Goal: Communication & Community: Answer question/provide support

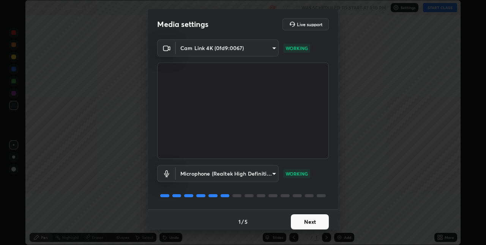
scroll to position [4, 0]
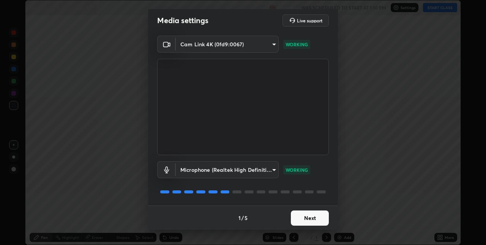
click at [310, 219] on button "Next" at bounding box center [310, 218] width 38 height 15
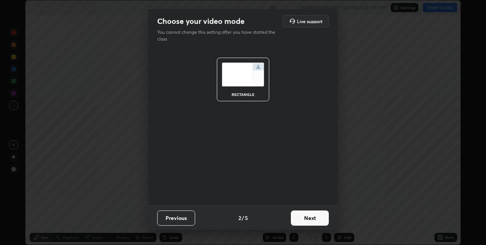
scroll to position [0, 0]
click at [313, 222] on button "Next" at bounding box center [310, 218] width 38 height 15
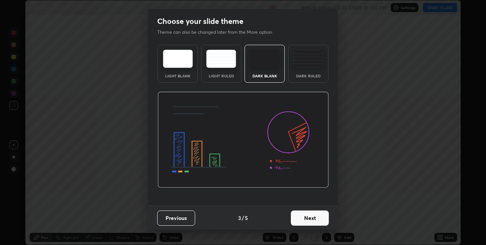
click at [315, 220] on button "Next" at bounding box center [310, 218] width 38 height 15
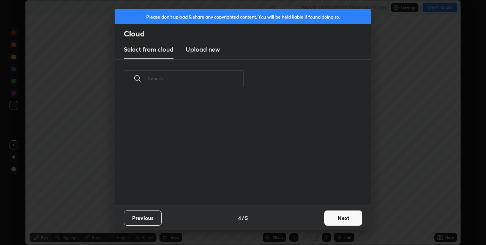
click at [326, 216] on button "Next" at bounding box center [343, 218] width 38 height 15
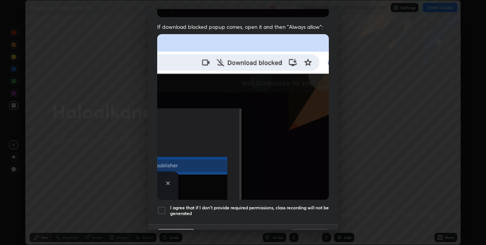
scroll to position [151, 0]
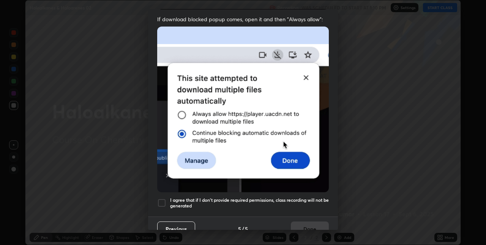
click at [165, 199] on div at bounding box center [161, 202] width 9 height 9
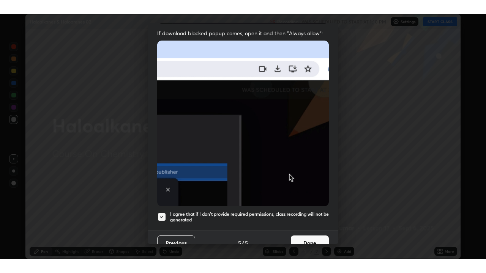
scroll to position [159, 0]
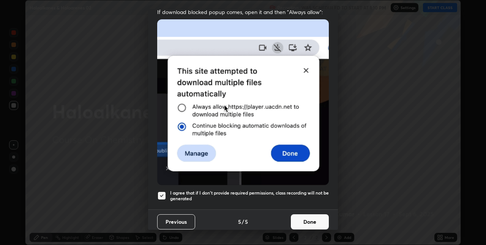
click at [307, 217] on button "Done" at bounding box center [310, 221] width 38 height 15
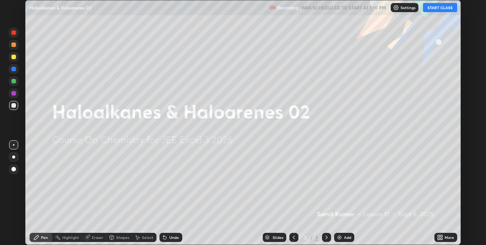
click at [339, 239] on img at bounding box center [339, 238] width 6 height 6
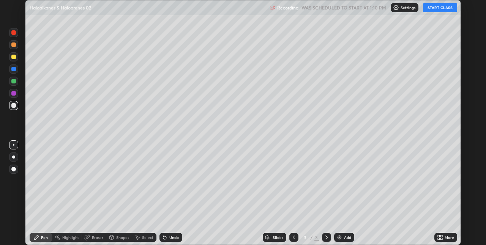
click at [435, 9] on button "START CLASS" at bounding box center [440, 7] width 34 height 9
click at [439, 237] on icon at bounding box center [440, 238] width 6 height 6
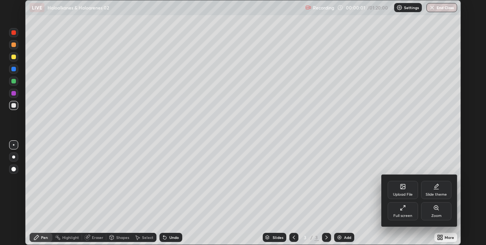
click at [405, 209] on icon at bounding box center [403, 208] width 6 height 6
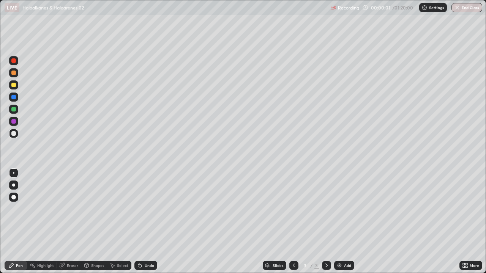
scroll to position [273, 486]
click at [12, 85] on div at bounding box center [13, 85] width 5 height 5
click at [9, 112] on div at bounding box center [13, 109] width 9 height 9
click at [11, 86] on div at bounding box center [13, 84] width 9 height 9
click at [11, 99] on div at bounding box center [13, 97] width 9 height 9
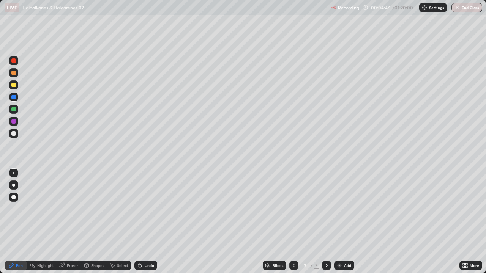
click at [11, 64] on div at bounding box center [13, 60] width 9 height 9
click at [65, 245] on div "Eraser" at bounding box center [69, 265] width 24 height 9
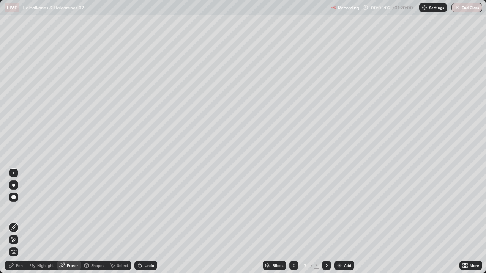
click at [17, 245] on div "Pen" at bounding box center [19, 266] width 7 height 4
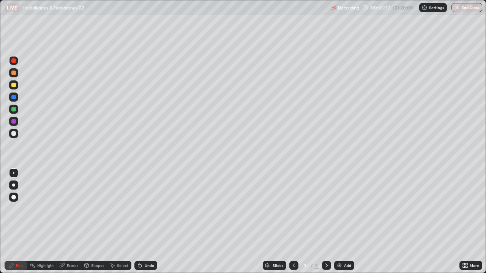
click at [11, 131] on div at bounding box center [13, 133] width 9 height 9
click at [11, 85] on div at bounding box center [13, 84] width 9 height 9
click at [64, 245] on icon at bounding box center [63, 265] width 4 height 4
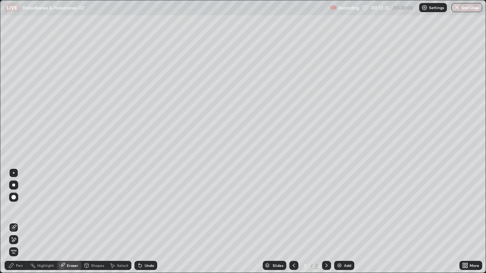
click at [17, 245] on div "Pen" at bounding box center [19, 266] width 7 height 4
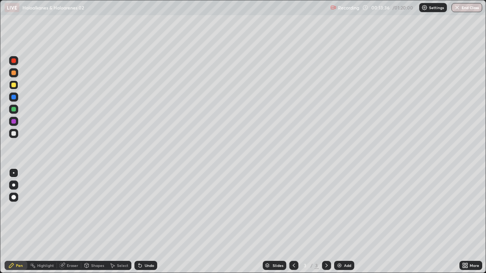
click at [13, 63] on div at bounding box center [13, 60] width 9 height 9
click at [334, 245] on div "Add" at bounding box center [344, 265] width 20 height 9
click at [11, 87] on div at bounding box center [13, 84] width 9 height 9
click at [11, 111] on div at bounding box center [13, 109] width 9 height 9
click at [12, 97] on div at bounding box center [13, 97] width 5 height 5
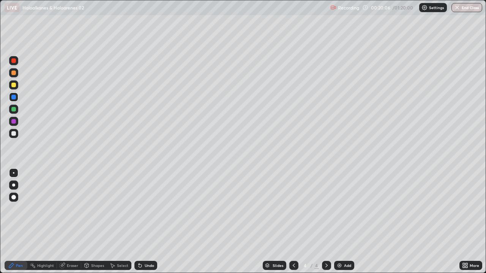
click at [10, 87] on div at bounding box center [13, 84] width 9 height 9
click at [137, 245] on div "Undo" at bounding box center [145, 265] width 23 height 9
click at [12, 122] on div at bounding box center [13, 121] width 5 height 5
click at [13, 108] on div at bounding box center [13, 109] width 5 height 5
click at [337, 245] on img at bounding box center [339, 266] width 6 height 6
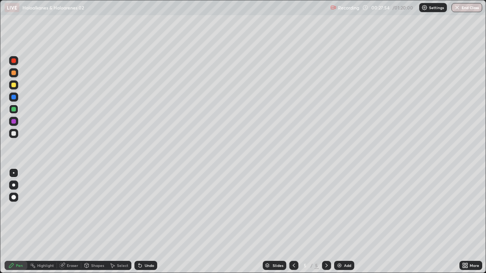
click at [11, 73] on div at bounding box center [13, 73] width 5 height 5
click at [12, 63] on div at bounding box center [13, 60] width 5 height 5
click at [293, 245] on icon at bounding box center [294, 266] width 6 height 6
click at [325, 245] on icon at bounding box center [326, 266] width 6 height 6
click at [293, 245] on icon at bounding box center [294, 266] width 6 height 6
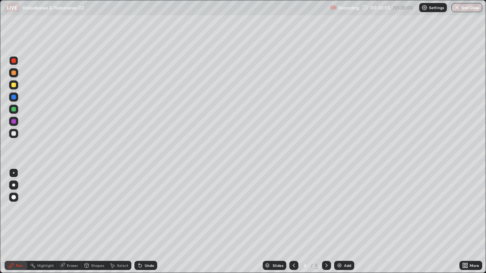
click at [13, 73] on div at bounding box center [13, 73] width 5 height 5
click at [322, 245] on div at bounding box center [326, 265] width 9 height 9
click at [289, 245] on div at bounding box center [293, 265] width 9 height 9
click at [326, 245] on icon at bounding box center [326, 266] width 6 height 6
click at [10, 108] on div at bounding box center [13, 109] width 9 height 9
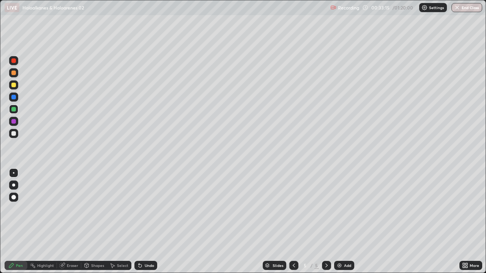
click at [10, 88] on div at bounding box center [13, 84] width 9 height 9
click at [338, 245] on img at bounding box center [339, 266] width 6 height 6
click at [139, 245] on icon at bounding box center [140, 266] width 3 height 3
click at [137, 245] on icon at bounding box center [140, 266] width 6 height 6
click at [139, 245] on icon at bounding box center [140, 266] width 3 height 3
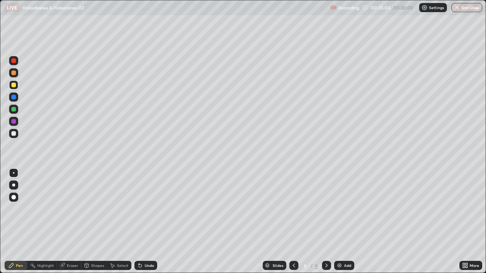
click at [137, 245] on icon at bounding box center [140, 266] width 6 height 6
click at [9, 75] on div at bounding box center [13, 72] width 9 height 9
click at [9, 109] on div at bounding box center [13, 109] width 9 height 9
click at [13, 73] on div at bounding box center [13, 73] width 5 height 5
click at [338, 245] on img at bounding box center [339, 266] width 6 height 6
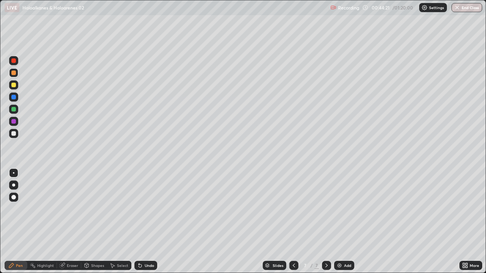
click at [337, 245] on img at bounding box center [339, 266] width 6 height 6
click at [12, 61] on div at bounding box center [13, 60] width 5 height 5
click at [12, 86] on div at bounding box center [13, 85] width 5 height 5
click at [10, 73] on div at bounding box center [13, 72] width 9 height 9
click at [142, 245] on icon at bounding box center [140, 266] width 6 height 6
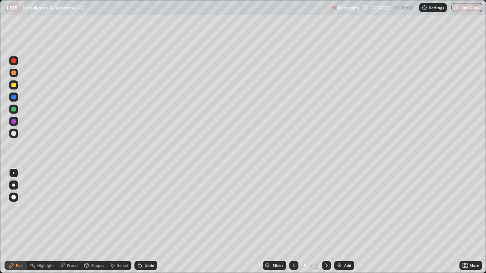
click at [13, 112] on div at bounding box center [13, 109] width 9 height 9
click at [12, 135] on div at bounding box center [13, 133] width 5 height 5
click at [338, 245] on img at bounding box center [339, 266] width 6 height 6
click at [12, 63] on div at bounding box center [13, 60] width 5 height 5
click at [14, 109] on div at bounding box center [13, 109] width 5 height 5
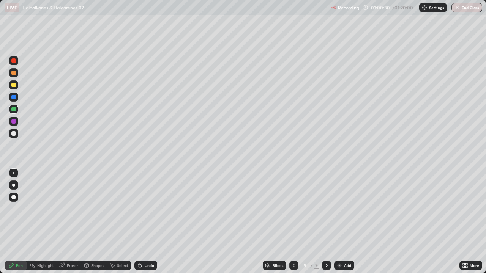
click at [13, 83] on div at bounding box center [13, 85] width 5 height 5
click at [13, 110] on div at bounding box center [13, 109] width 5 height 5
click at [339, 245] on img at bounding box center [339, 266] width 6 height 6
click at [12, 121] on div at bounding box center [13, 121] width 5 height 5
click at [342, 245] on div "Add" at bounding box center [344, 265] width 20 height 9
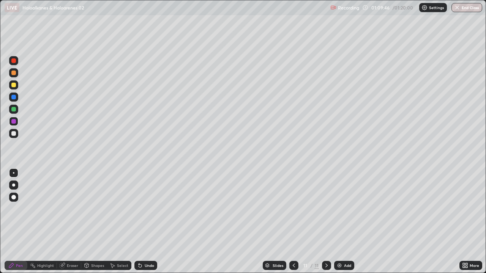
click at [12, 110] on div at bounding box center [13, 109] width 5 height 5
click at [293, 245] on icon at bounding box center [294, 266] width 6 height 6
click at [10, 86] on div at bounding box center [13, 84] width 9 height 9
click at [322, 245] on div at bounding box center [326, 265] width 9 height 9
click at [293, 245] on icon at bounding box center [294, 266] width 6 height 6
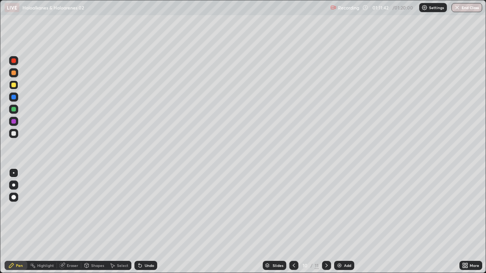
click at [322, 245] on div at bounding box center [326, 265] width 9 height 9
click at [339, 245] on img at bounding box center [339, 266] width 6 height 6
click at [14, 109] on div at bounding box center [13, 109] width 5 height 5
click at [342, 245] on div "Add" at bounding box center [344, 265] width 20 height 9
click at [14, 62] on div at bounding box center [13, 60] width 5 height 5
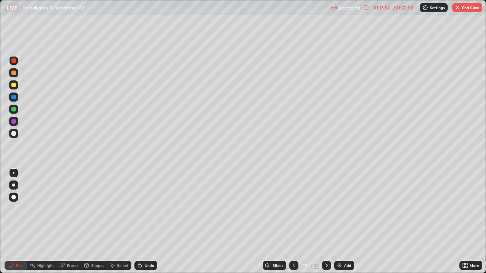
click at [459, 11] on button "End Class" at bounding box center [467, 7] width 30 height 9
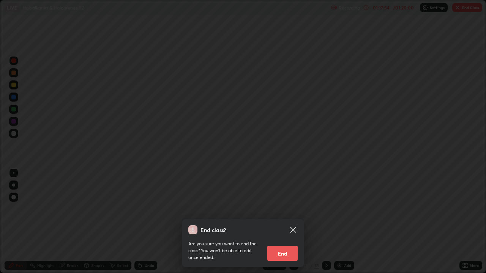
click at [284, 245] on button "End" at bounding box center [282, 253] width 30 height 15
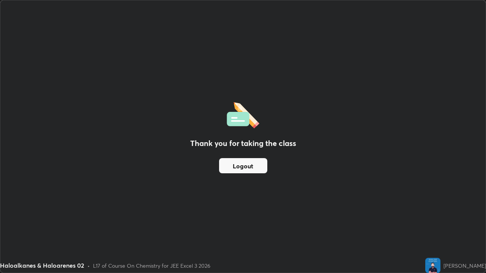
click at [244, 171] on button "Logout" at bounding box center [243, 165] width 48 height 15
